Goal: Task Accomplishment & Management: Manage account settings

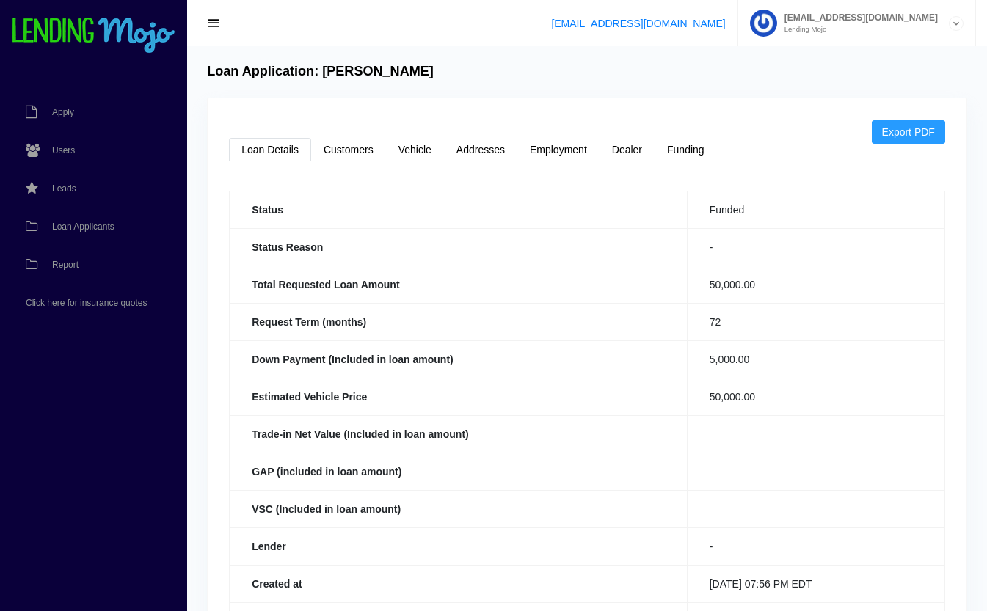
scroll to position [131, 0]
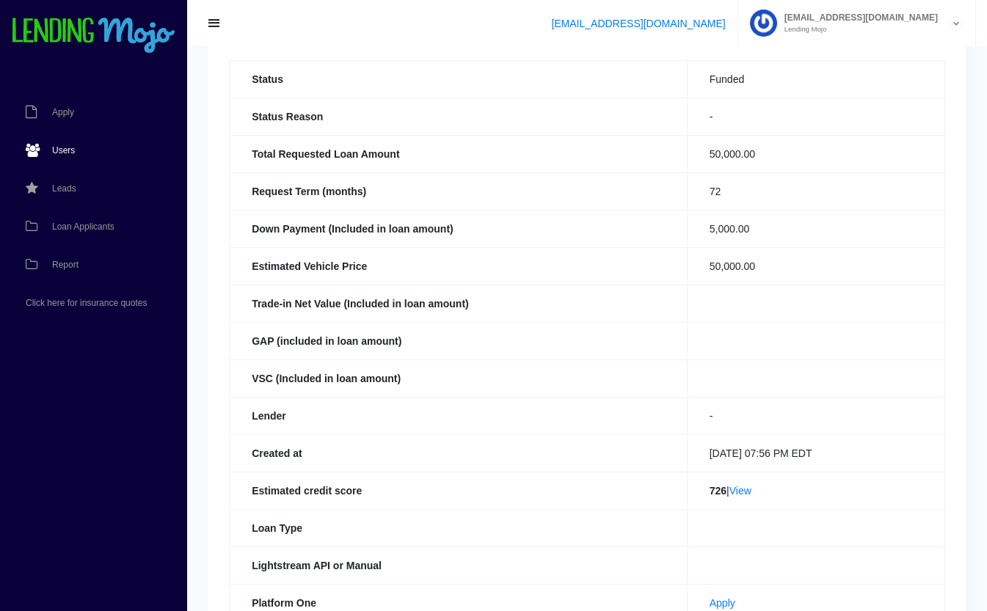
click at [63, 156] on link "Users" at bounding box center [86, 150] width 172 height 38
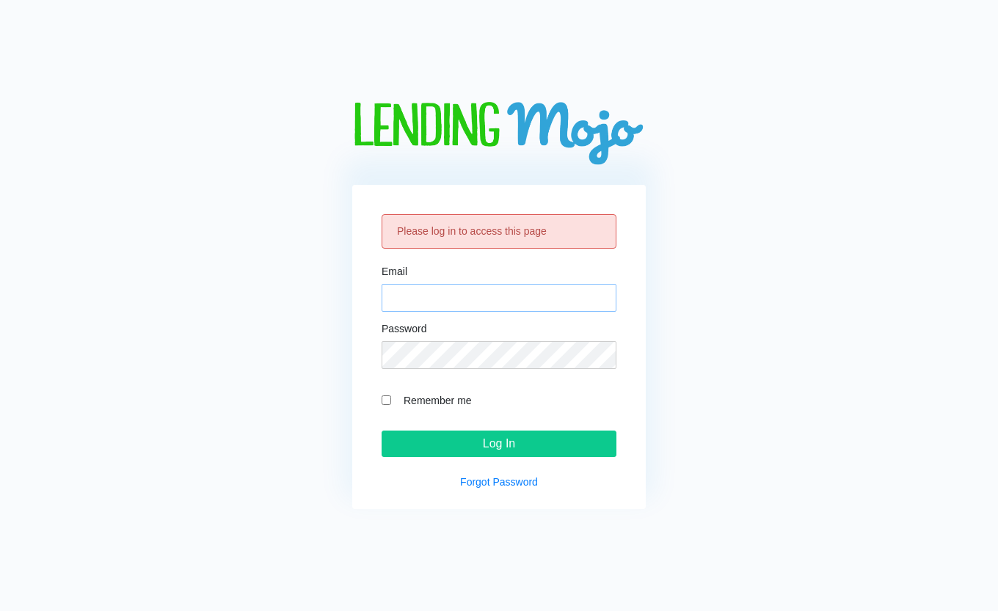
type input "[EMAIL_ADDRESS][DOMAIN_NAME]"
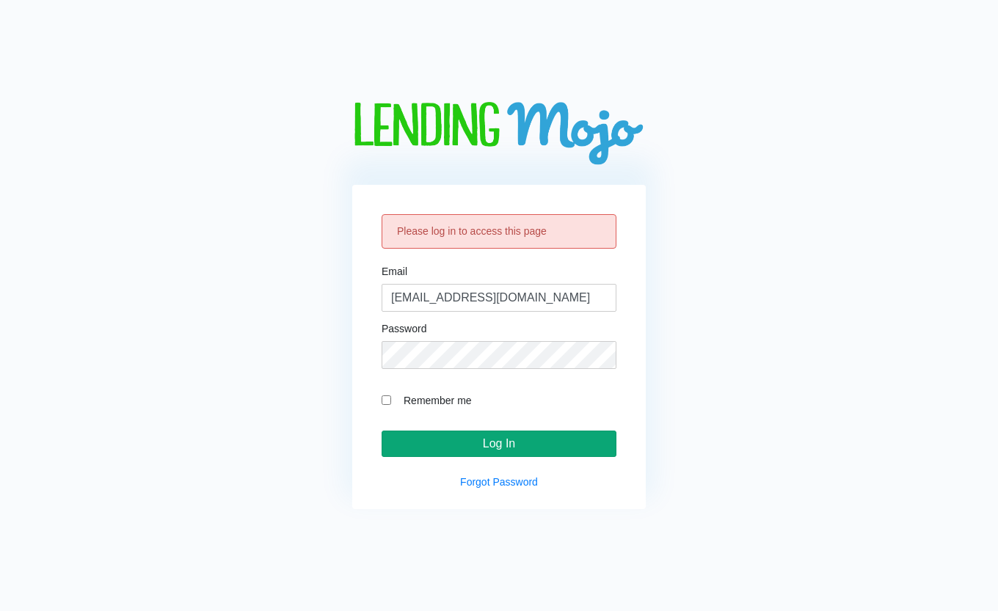
click at [540, 446] on input "Log In" at bounding box center [498, 444] width 235 height 26
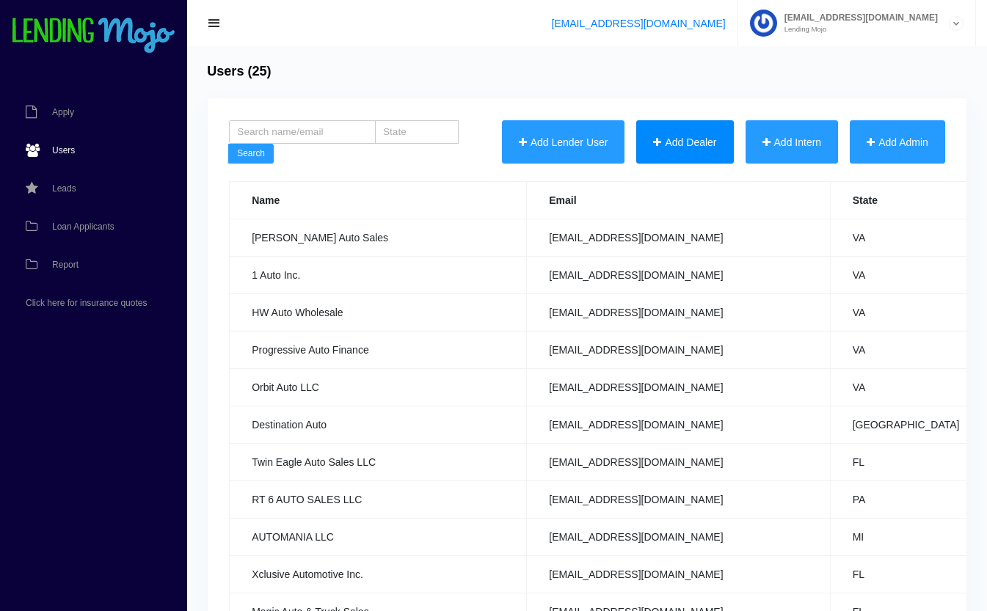
click at [679, 139] on button "Add Dealer" at bounding box center [684, 142] width 97 height 44
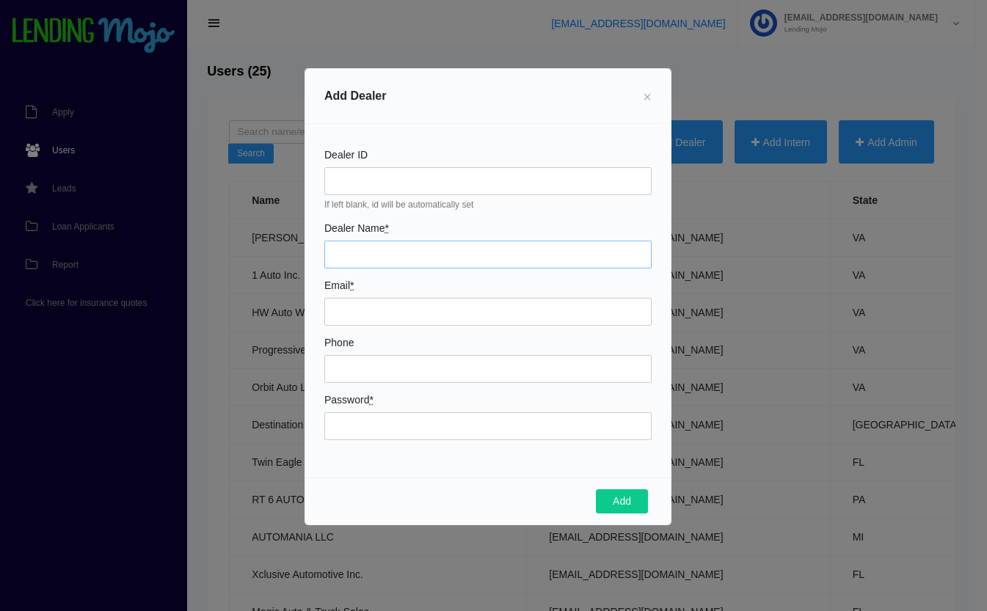
click at [391, 255] on input "Dealer Name *" at bounding box center [487, 255] width 327 height 28
type input "Strata Autohaus"
click at [390, 304] on input "Email *" at bounding box center [487, 312] width 327 height 28
type input "[PERSON_NAME][EMAIL_ADDRESS][DOMAIN_NAME]"
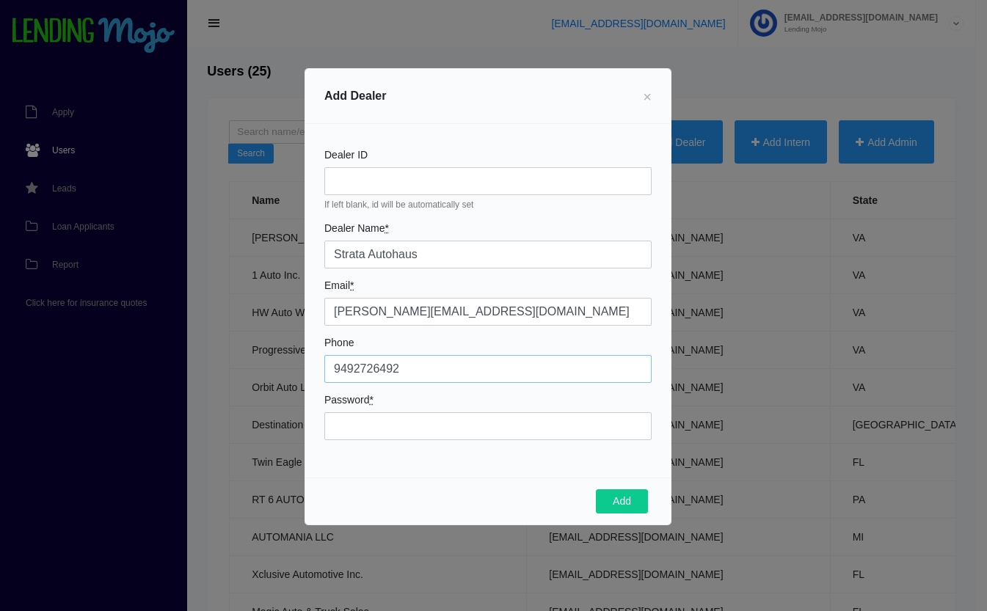
type input "9492726492"
type input "Mojo9499!"
click at [612, 498] on button "Add" at bounding box center [622, 501] width 52 height 25
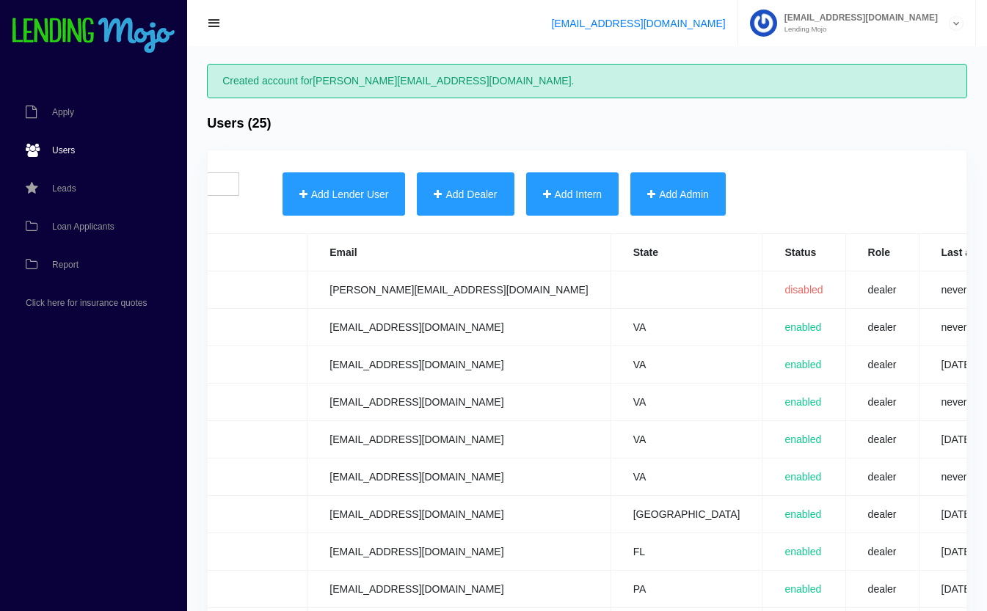
scroll to position [0, 578]
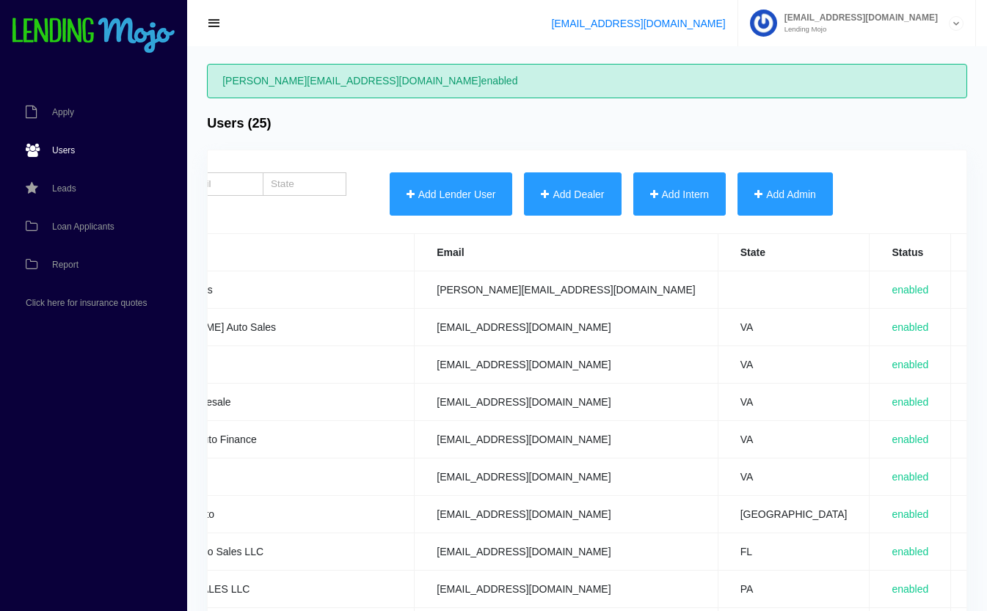
scroll to position [0, 576]
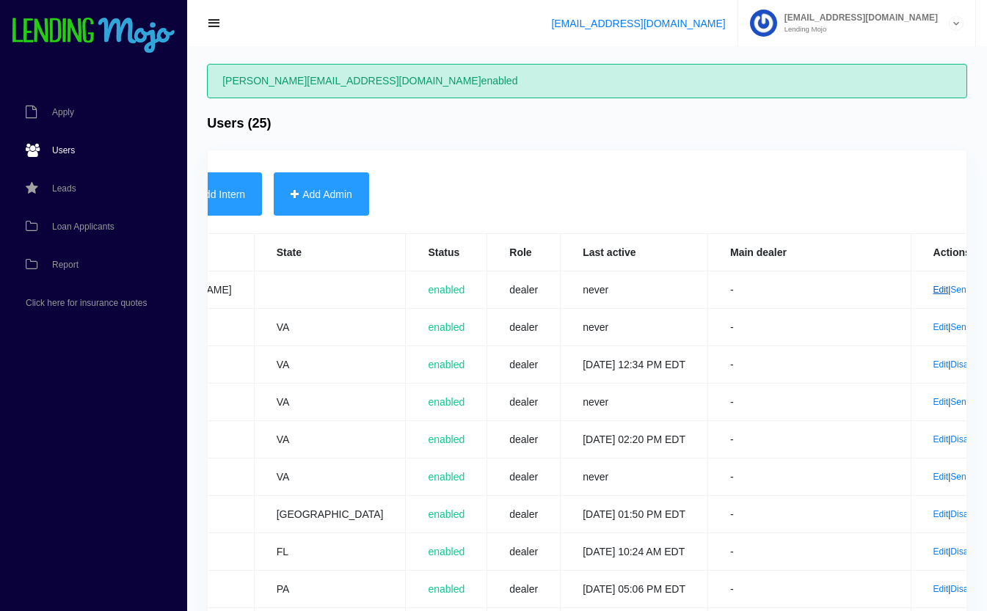
click at [933, 293] on link "Edit" at bounding box center [940, 290] width 15 height 10
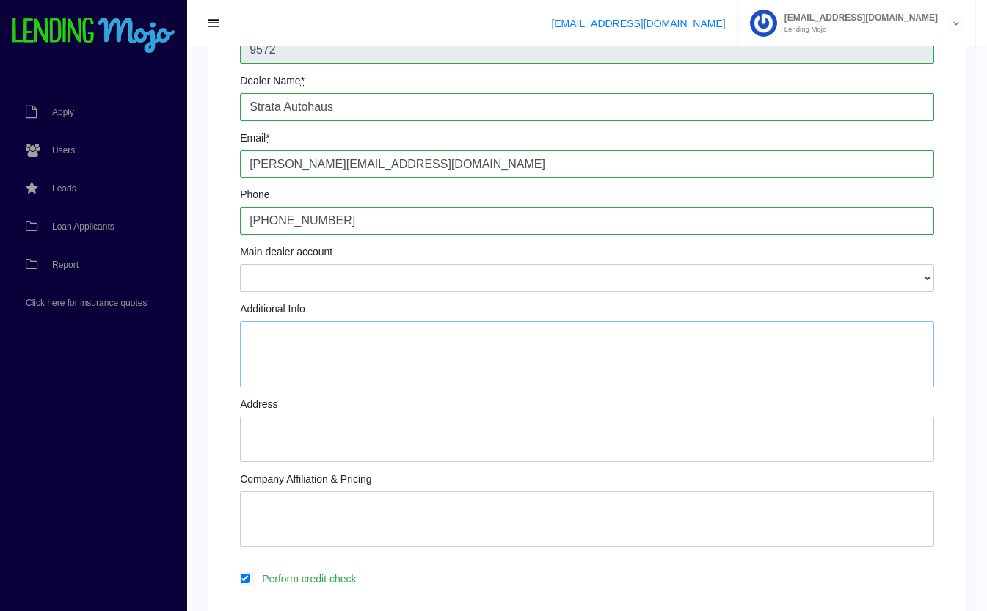
click at [469, 340] on textarea "Additional Info" at bounding box center [587, 354] width 694 height 66
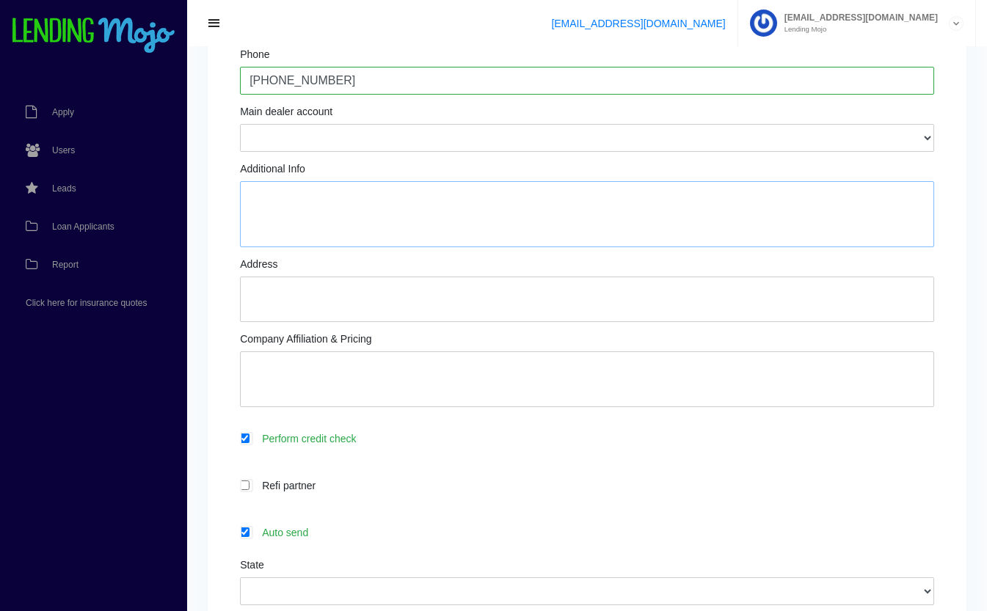
scroll to position [288, 0]
click at [411, 440] on label "Perform credit check" at bounding box center [594, 439] width 679 height 17
click at [249, 440] on input "Perform credit check" at bounding box center [245, 439] width 10 height 10
checkbox input "false"
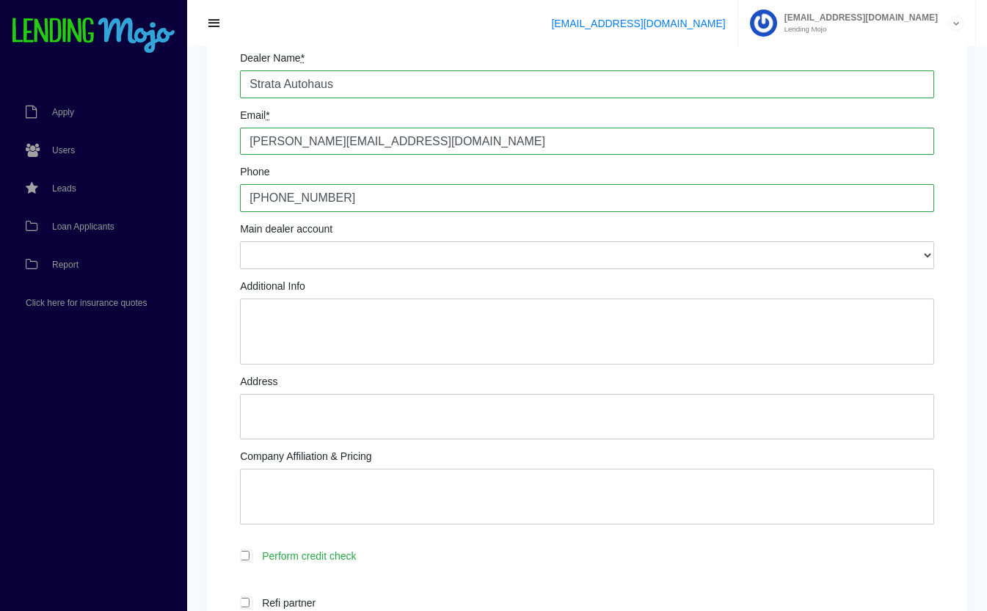
scroll to position [176, 0]
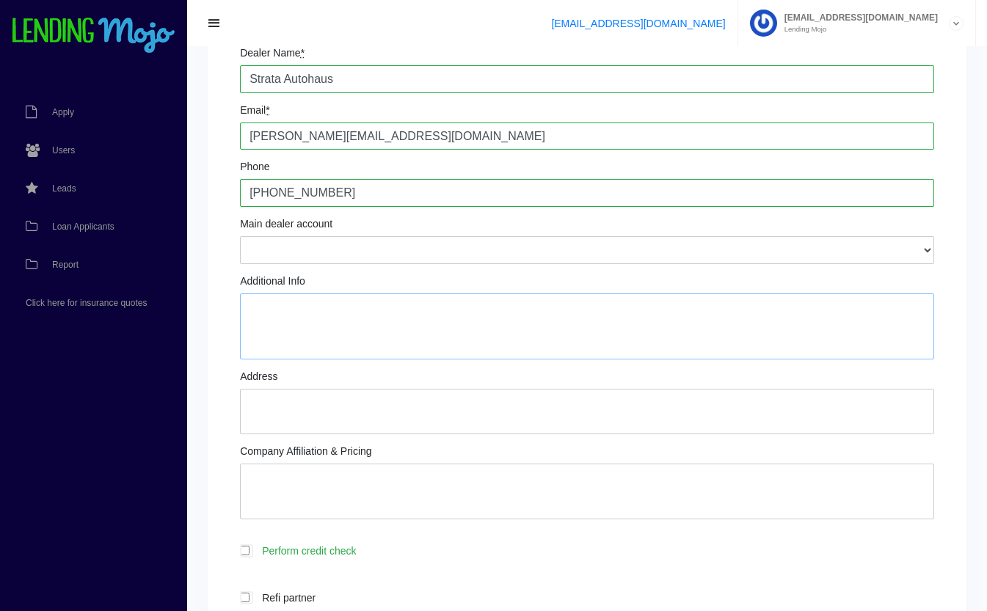
click at [528, 308] on textarea "Additional Info" at bounding box center [587, 326] width 694 height 66
